Goal: Find specific page/section: Find specific page/section

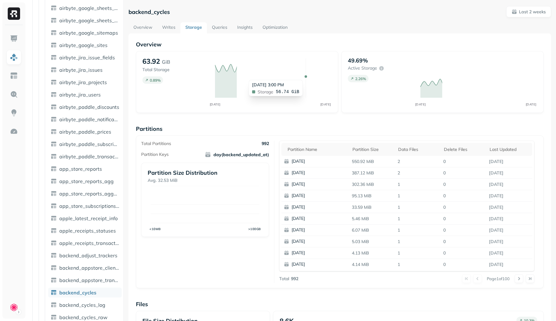
scroll to position [1399, 0]
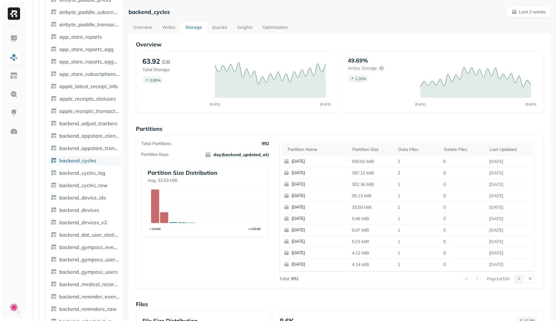
click at [519, 275] on button at bounding box center [518, 278] width 9 height 9
click at [476, 279] on button at bounding box center [477, 278] width 9 height 9
click at [479, 279] on div "Page 1 of 100" at bounding box center [416, 278] width 236 height 9
click at [458, 297] on div "Overview 63.92 GiB Total Storage 0.89 % AUG [DATE] 49.69% Active storage 2.26 %…" at bounding box center [340, 253] width 408 height 424
click at [312, 149] on div "Partition name" at bounding box center [316, 149] width 59 height 6
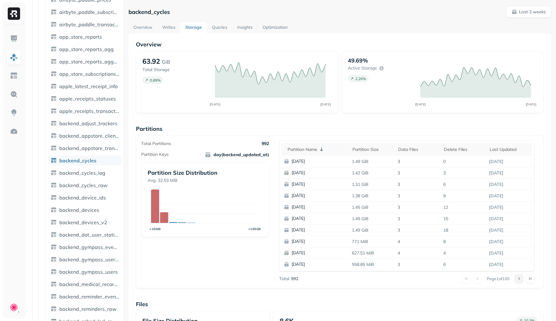
click at [517, 278] on button at bounding box center [518, 278] width 9 height 9
click at [519, 281] on button at bounding box center [518, 278] width 9 height 9
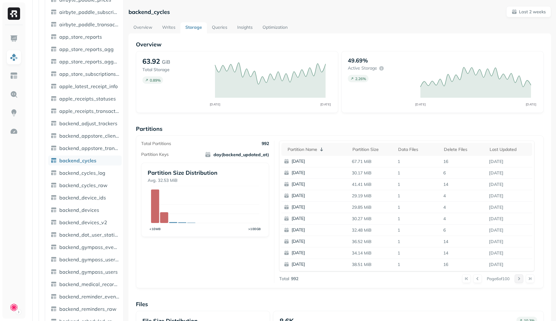
click at [519, 281] on button at bounding box center [518, 278] width 9 height 9
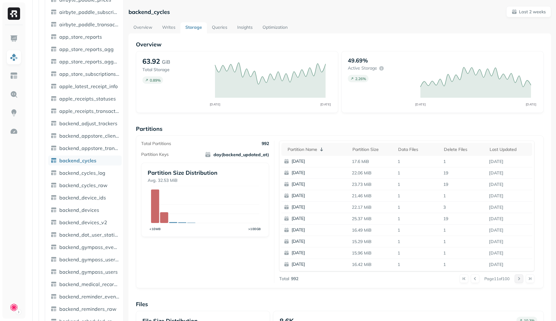
click at [519, 281] on button at bounding box center [518, 278] width 9 height 9
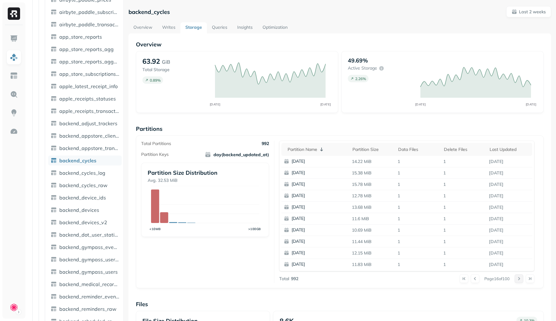
click at [519, 281] on button at bounding box center [518, 278] width 9 height 9
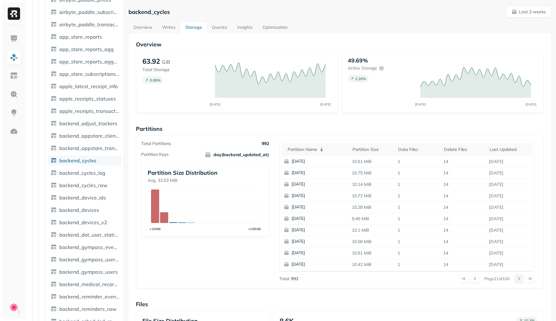
click at [519, 281] on button at bounding box center [518, 278] width 9 height 9
click at [459, 277] on button at bounding box center [463, 278] width 9 height 9
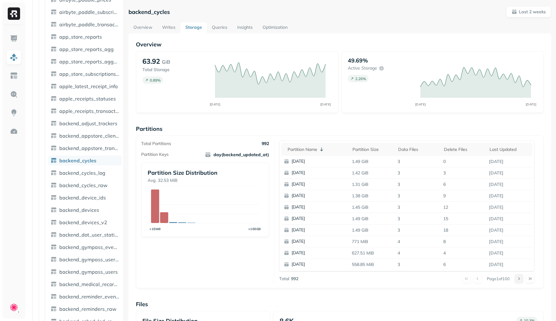
click at [516, 279] on button at bounding box center [518, 278] width 9 height 9
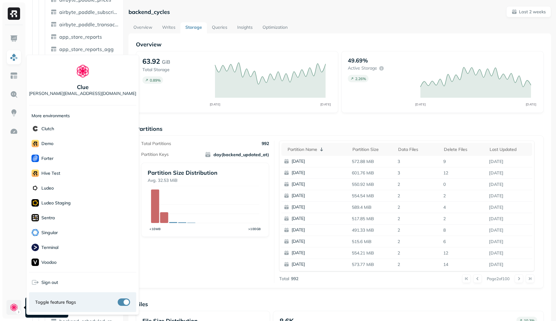
click at [13, 308] on html "Assets AWS Glue airbyte atomic_kinesis braze der import Tables ( 158 ) account_…" at bounding box center [278, 160] width 556 height 321
click at [67, 263] on div "Voodoo" at bounding box center [82, 261] width 107 height 15
